Goal: Task Accomplishment & Management: Use online tool/utility

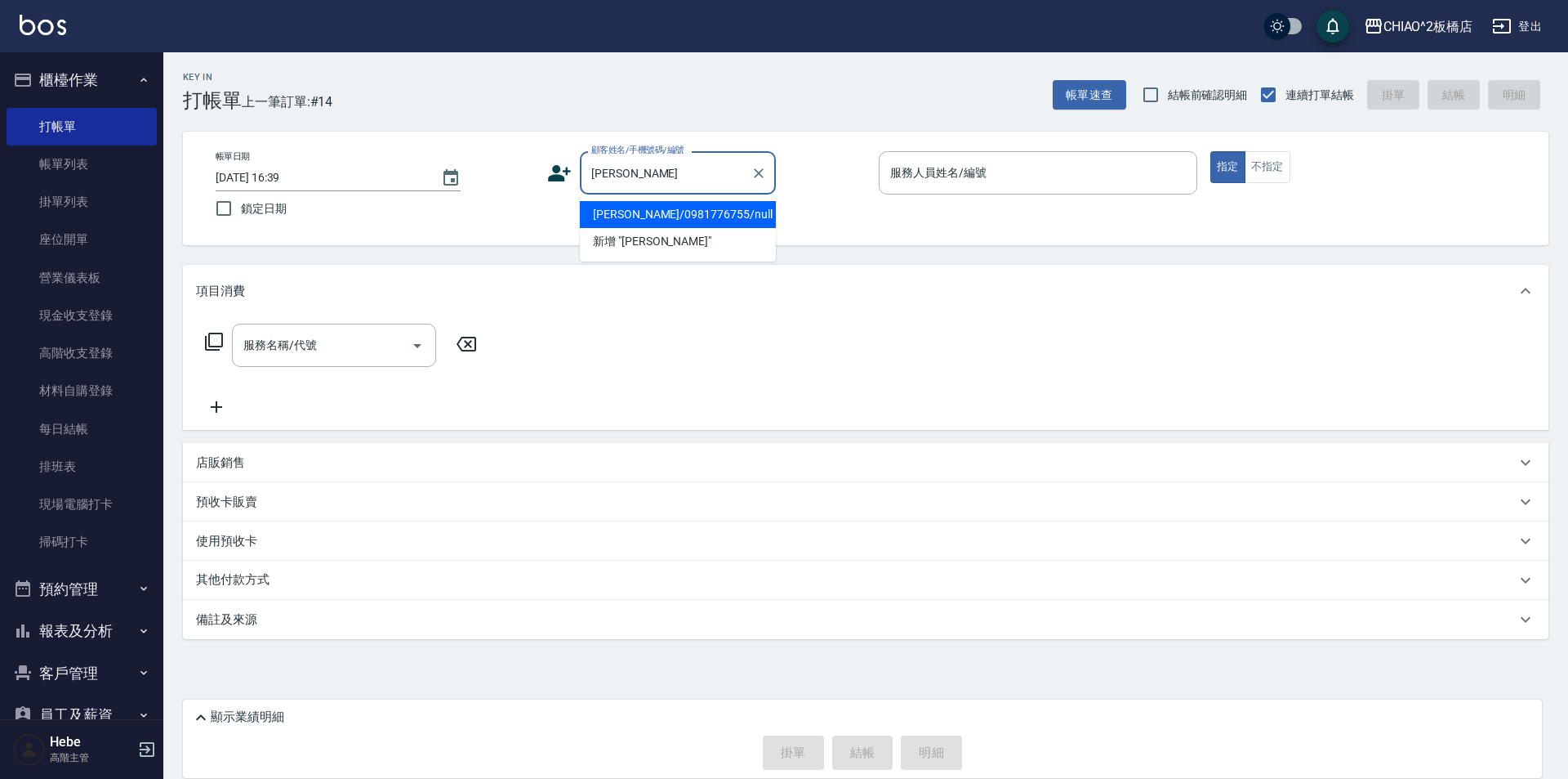
click at [662, 219] on li "[PERSON_NAME]/0981776755/null" at bounding box center [678, 214] width 196 height 27
type input "[PERSON_NAME]/0981776755/null"
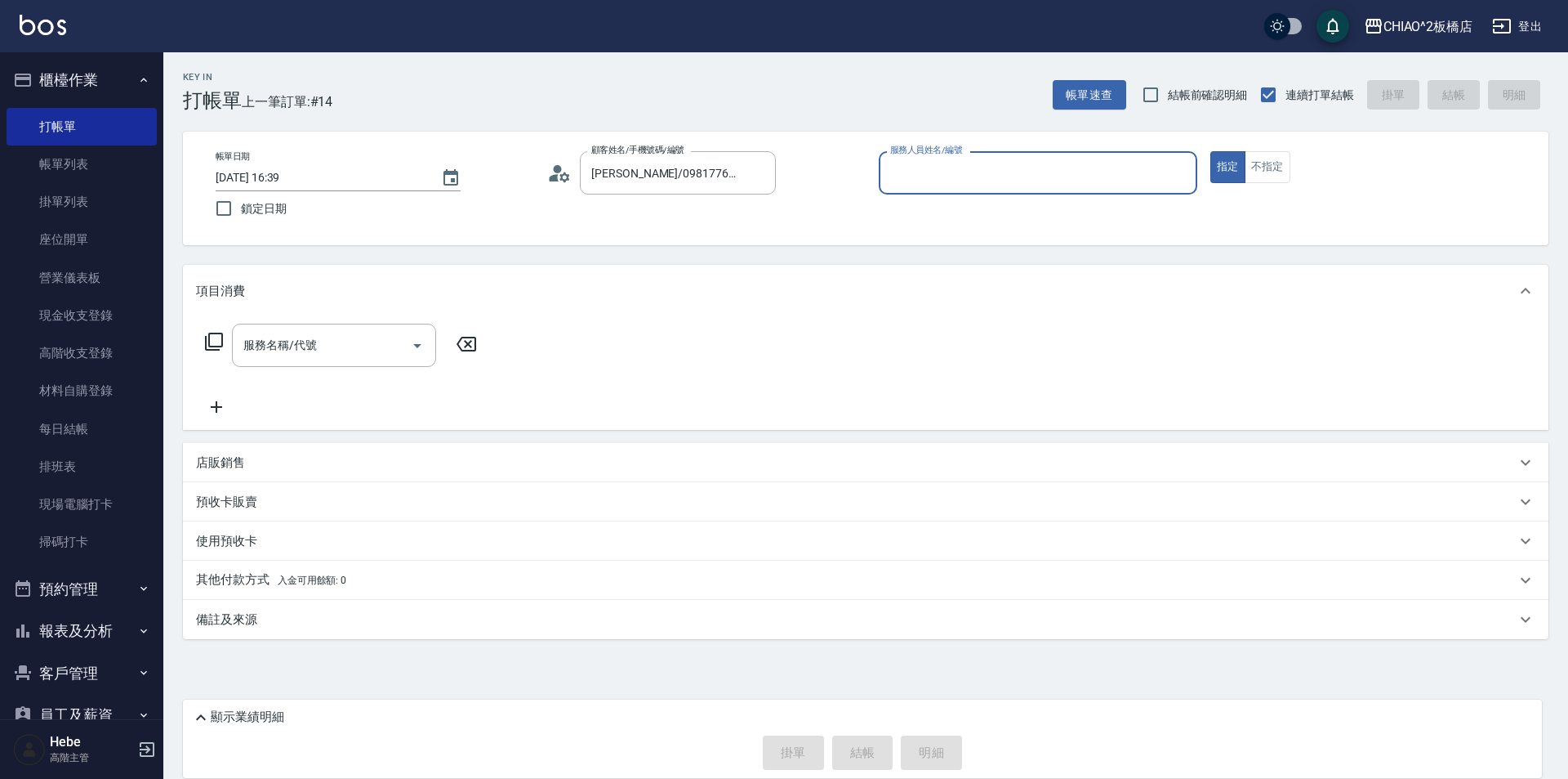
click at [936, 170] on input "服務人員姓名/編號" at bounding box center [1038, 173] width 303 height 29
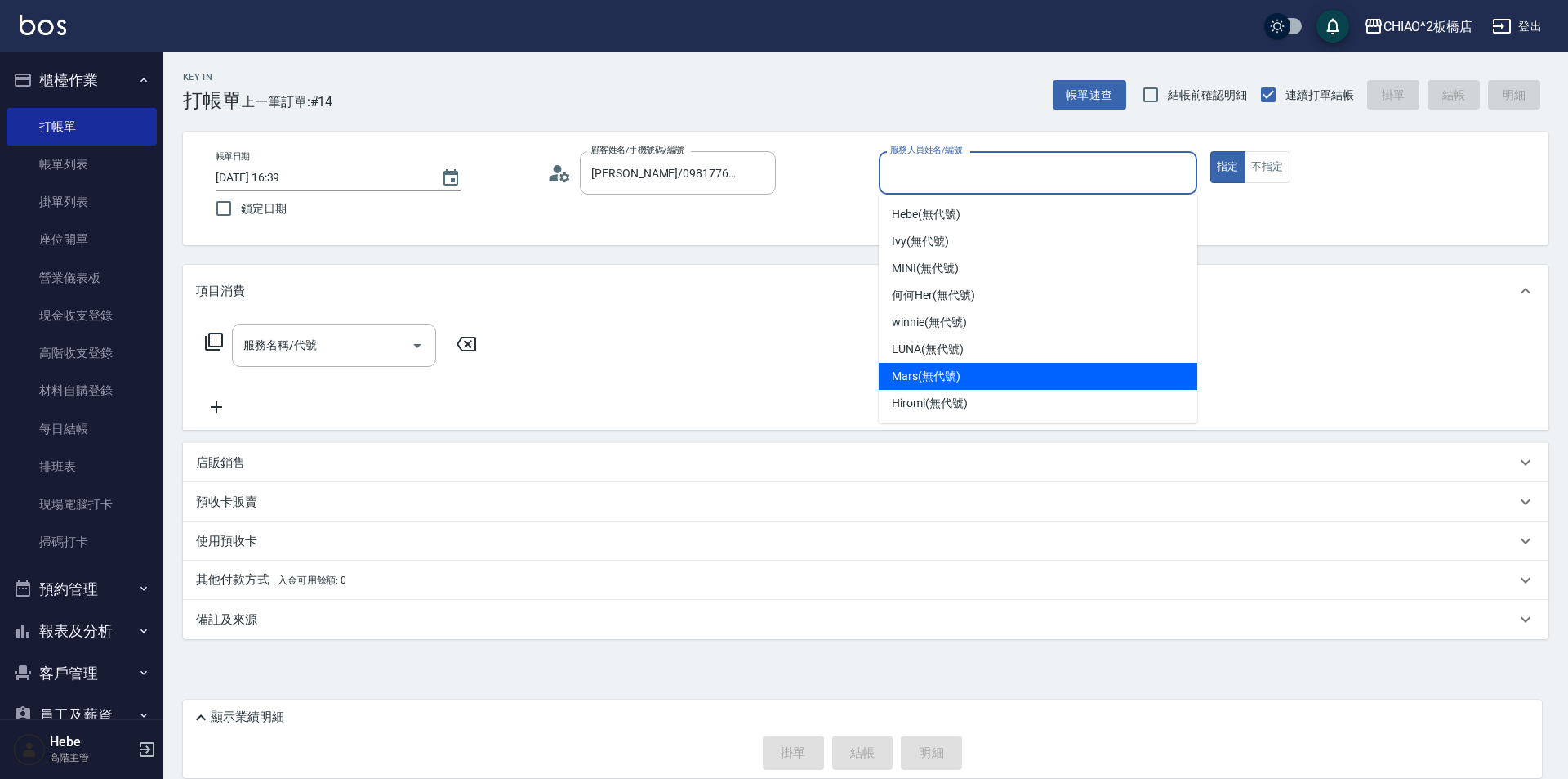
drag, startPoint x: 914, startPoint y: 373, endPoint x: 782, endPoint y: 376, distance: 132.0
click at [914, 374] on span "Mars (無代號)" at bounding box center [926, 376] width 69 height 17
type input "Mars(無代號)"
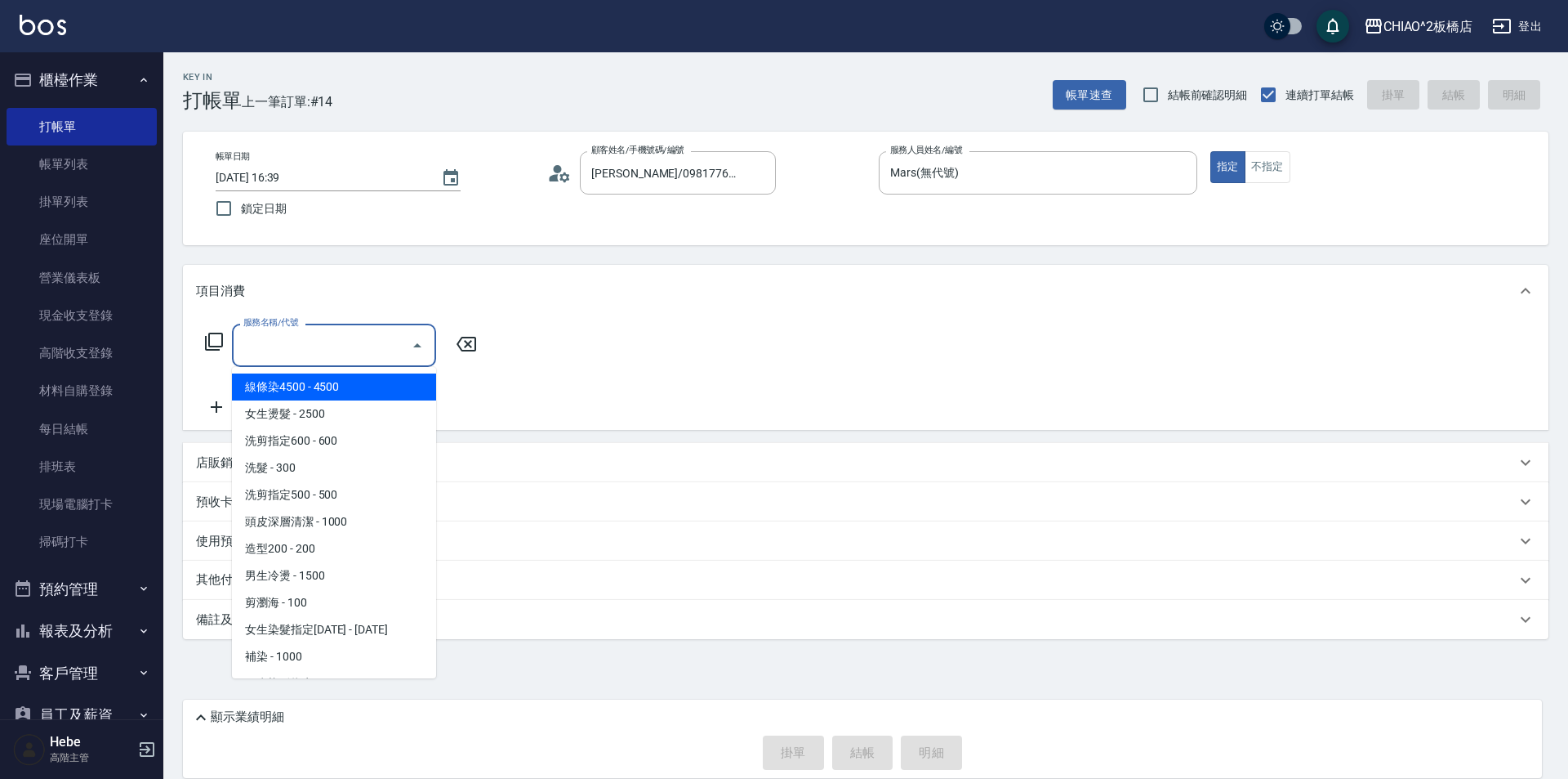
click at [342, 351] on input "服務名稱/代號" at bounding box center [321, 345] width 165 height 29
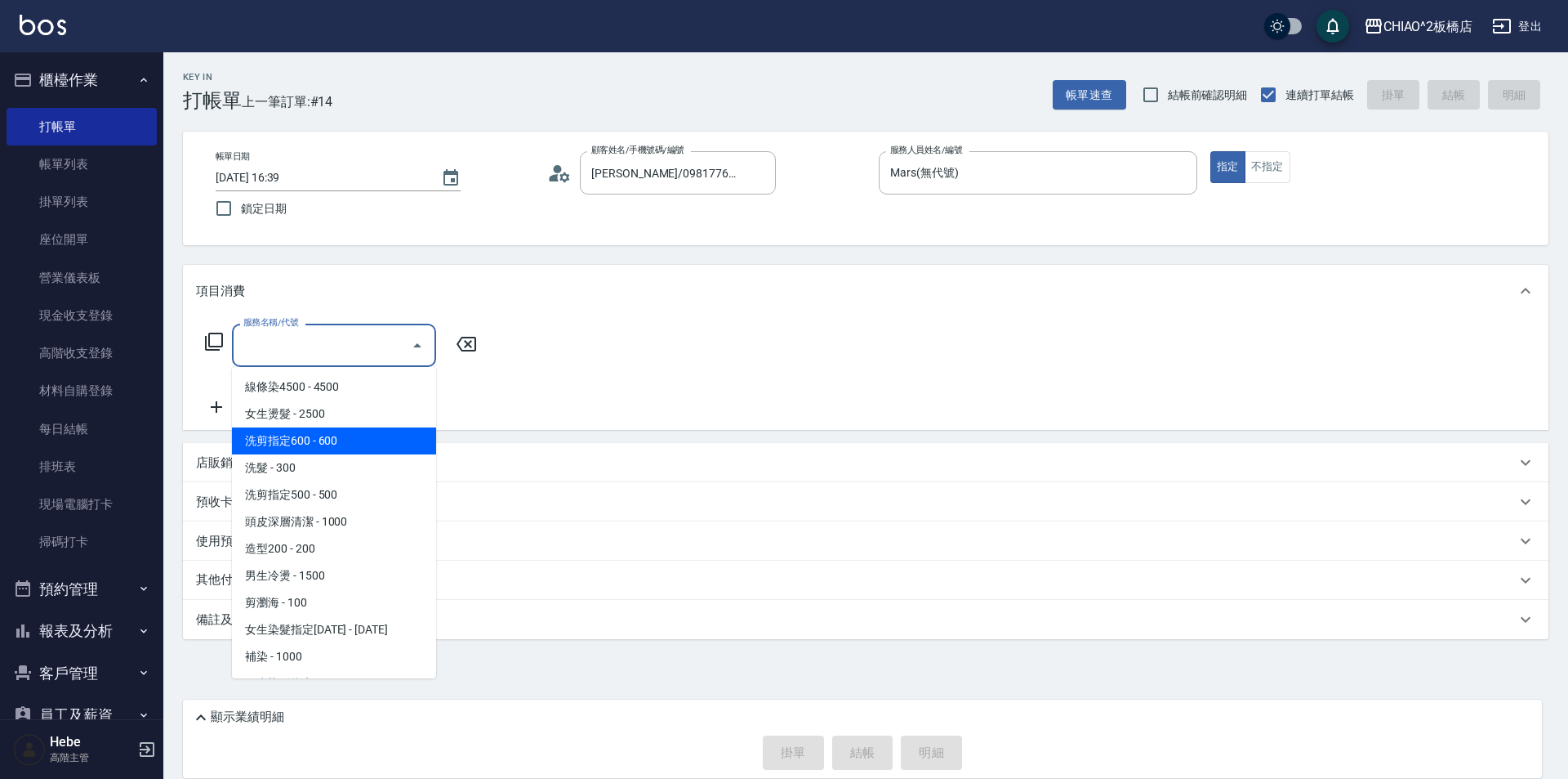
drag, startPoint x: 324, startPoint y: 436, endPoint x: 436, endPoint y: 349, distance: 141.8
click at [330, 431] on span "洗剪指定600 - 600" at bounding box center [333, 440] width 205 height 27
type input "洗剪指定600(96678)"
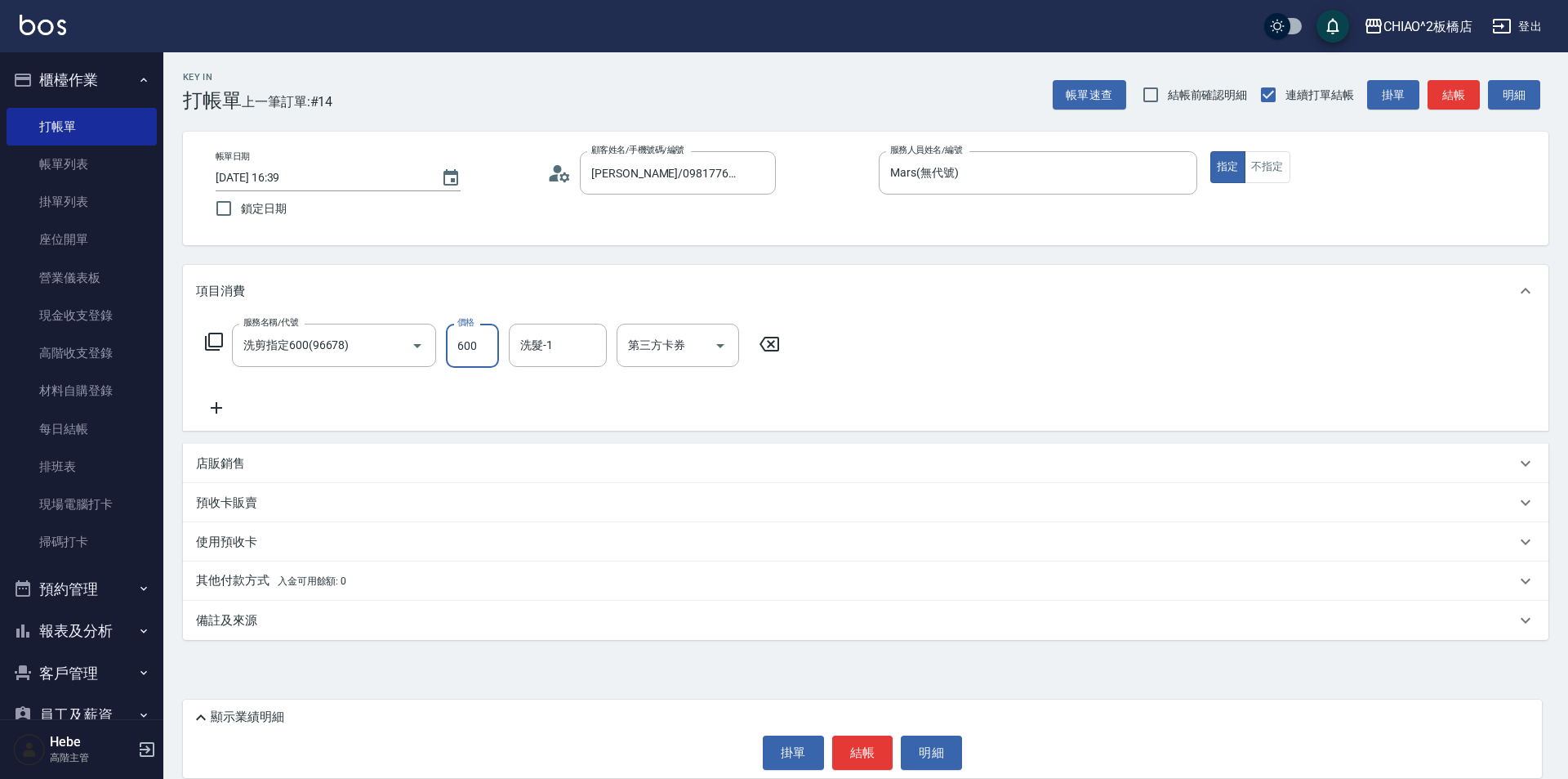
click at [474, 346] on input "600" at bounding box center [472, 346] width 53 height 44
type input "615"
click at [246, 583] on p "其他付款方式 入金可用餘額: 0" at bounding box center [270, 581] width 151 height 18
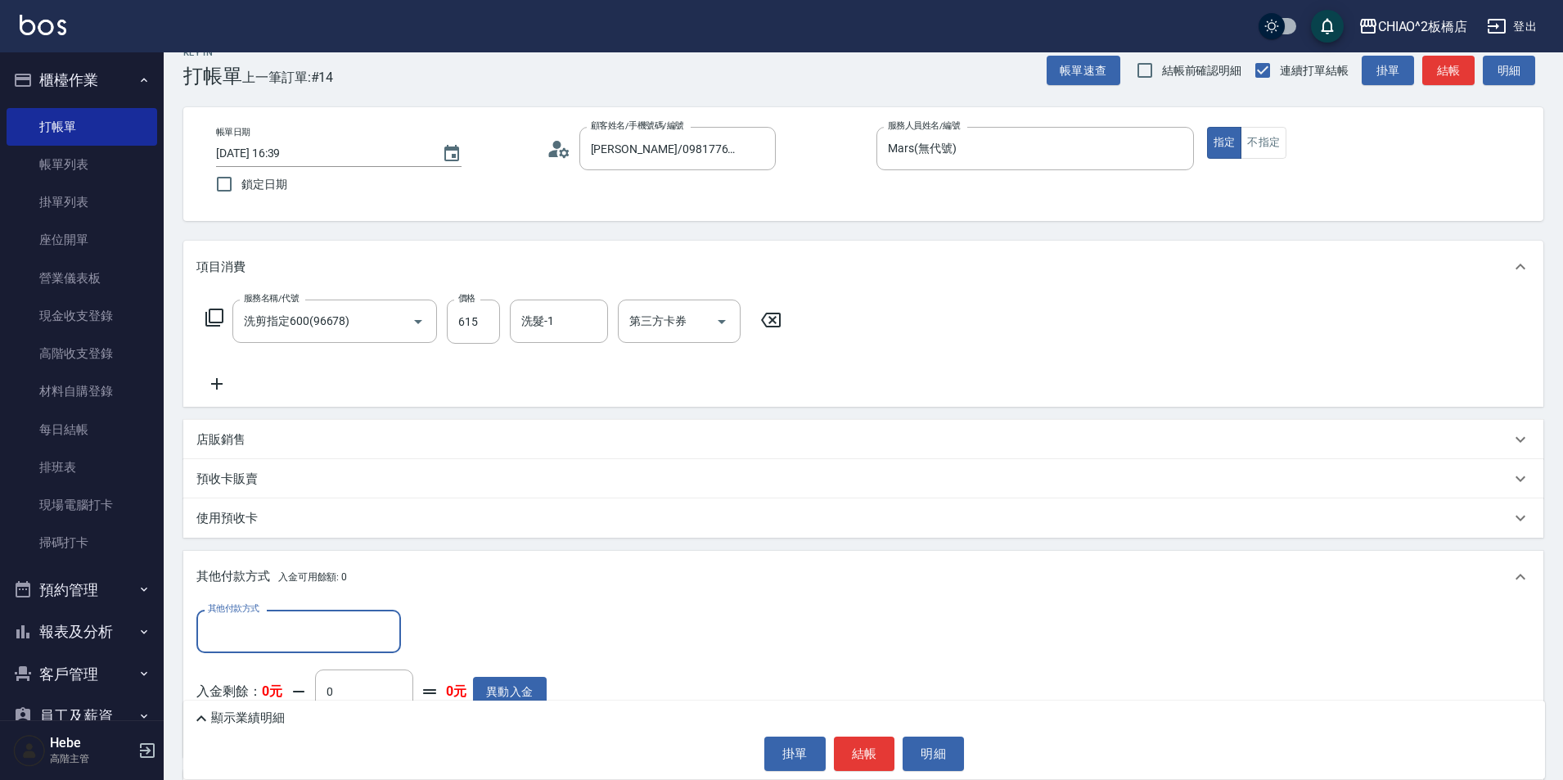
scroll to position [136, 0]
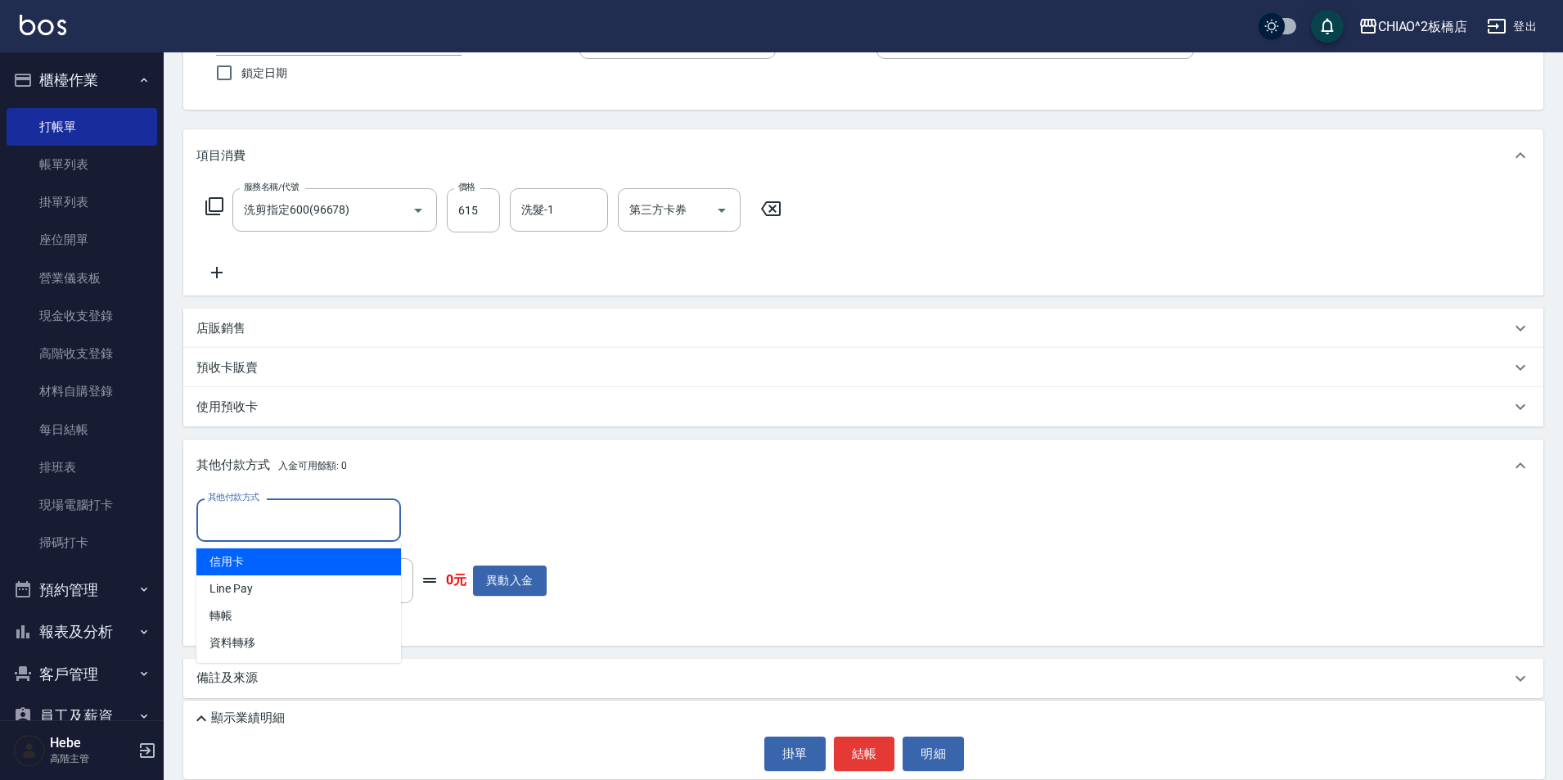
click at [252, 517] on input "其他付款方式" at bounding box center [299, 520] width 190 height 29
click at [274, 567] on span "信用卡" at bounding box center [298, 561] width 205 height 27
type input "信用卡"
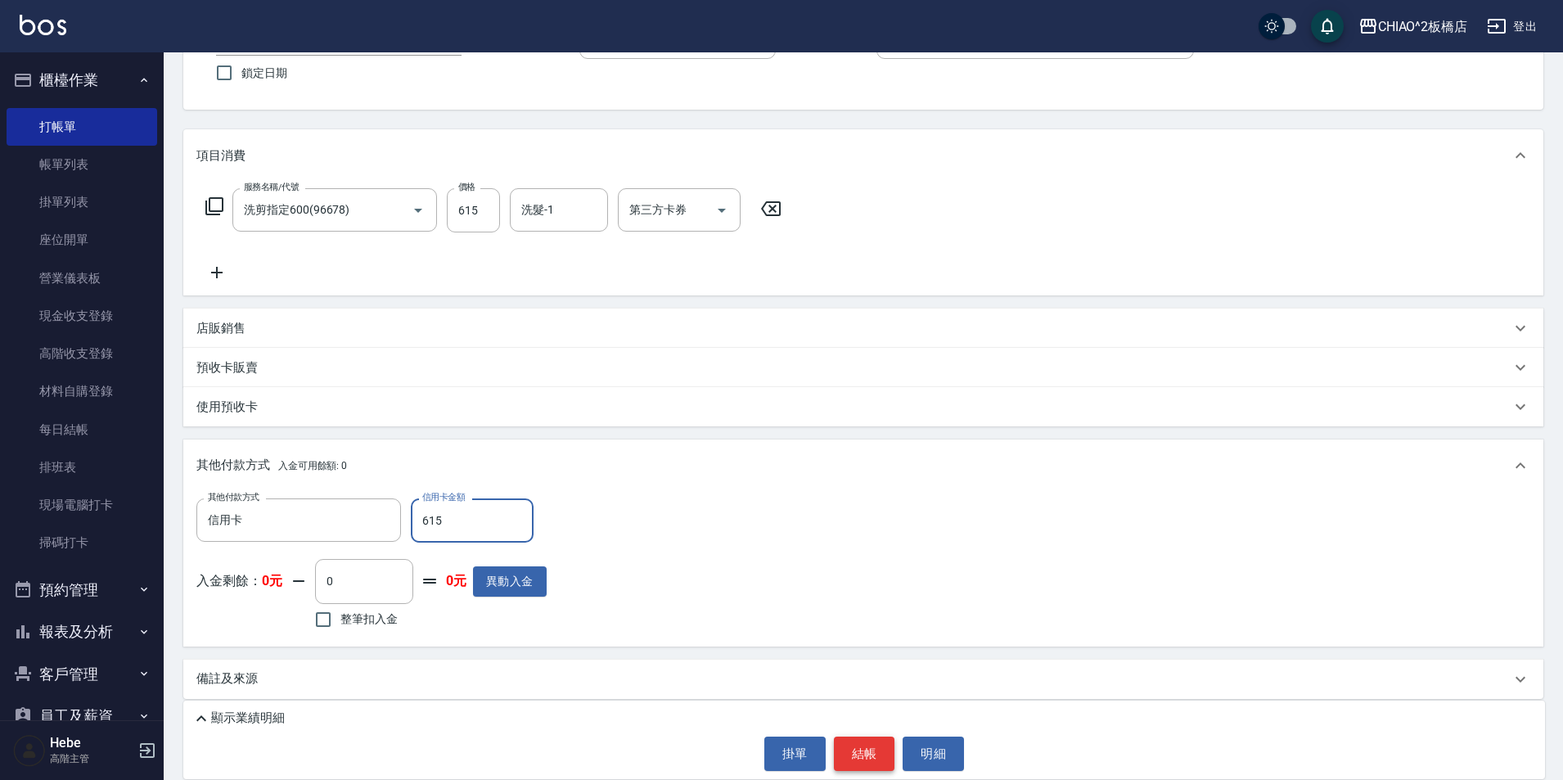
type input "615"
click at [846, 747] on button "結帳" at bounding box center [864, 754] width 61 height 34
type input "[DATE] 17:20"
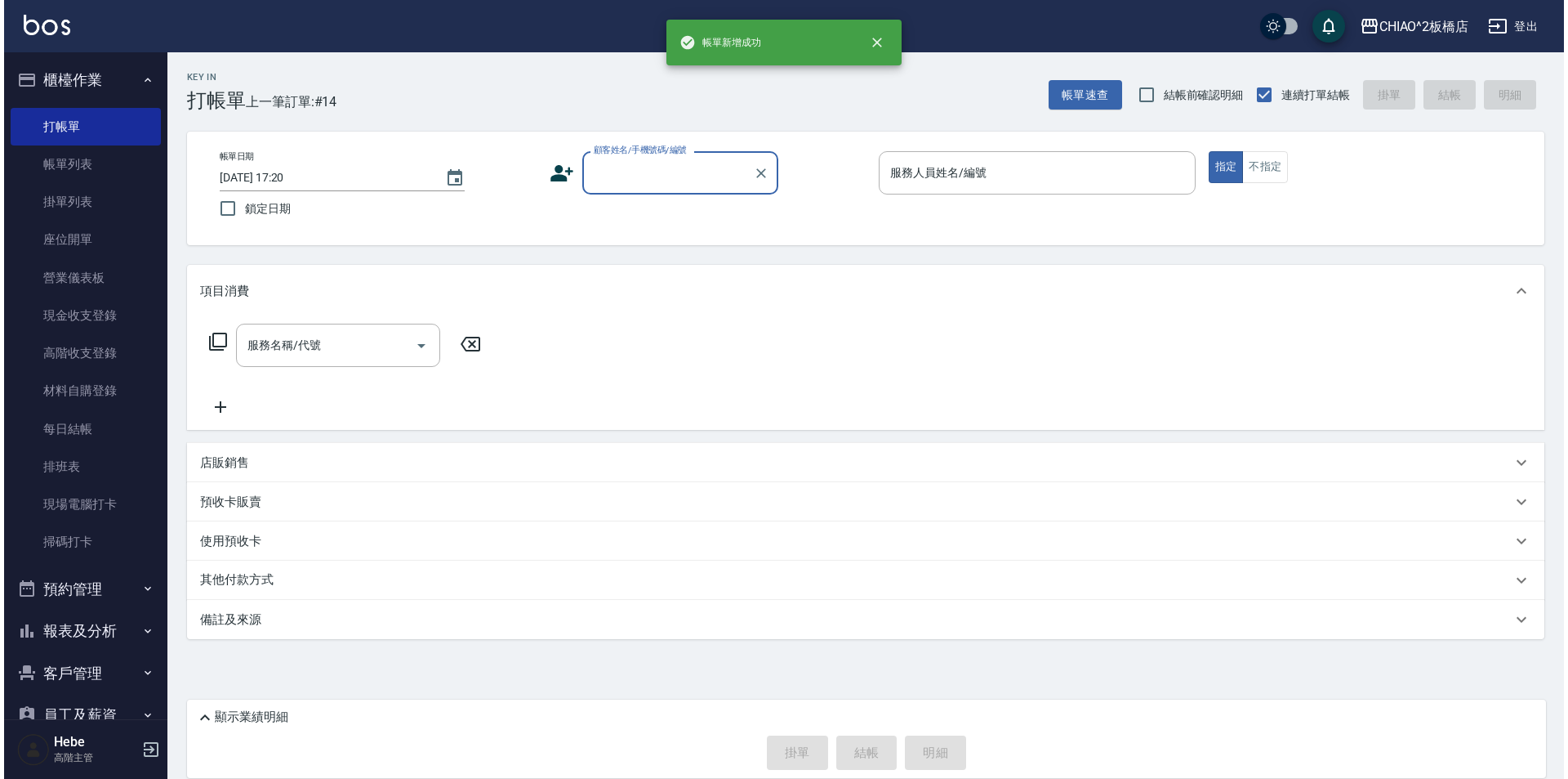
scroll to position [0, 0]
